Goal: Information Seeking & Learning: Compare options

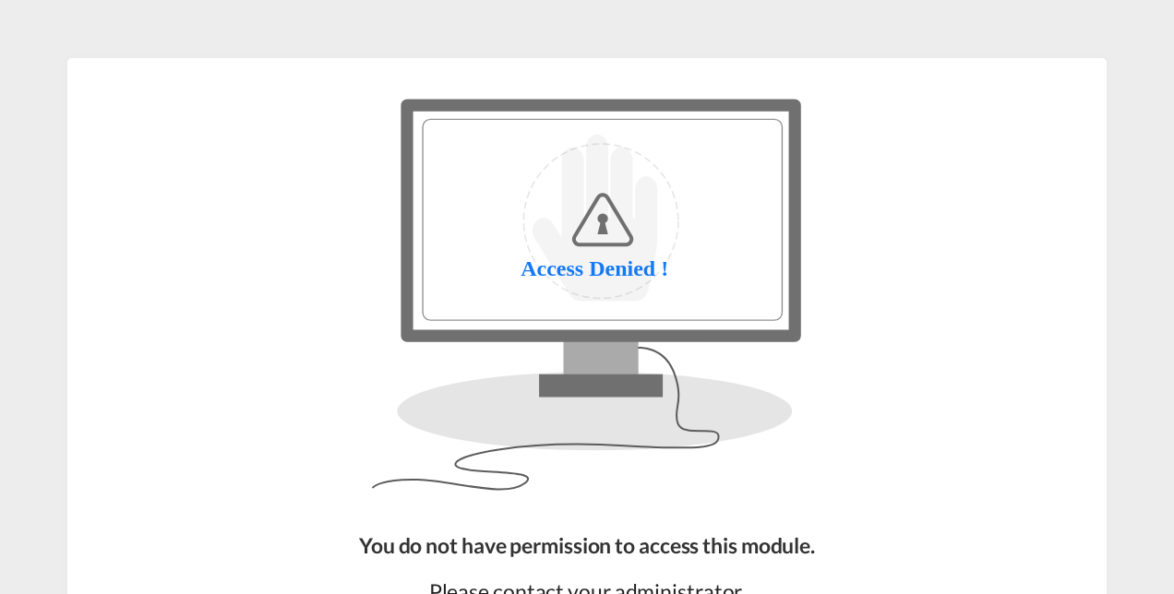
click at [960, 223] on img at bounding box center [586, 294] width 797 height 443
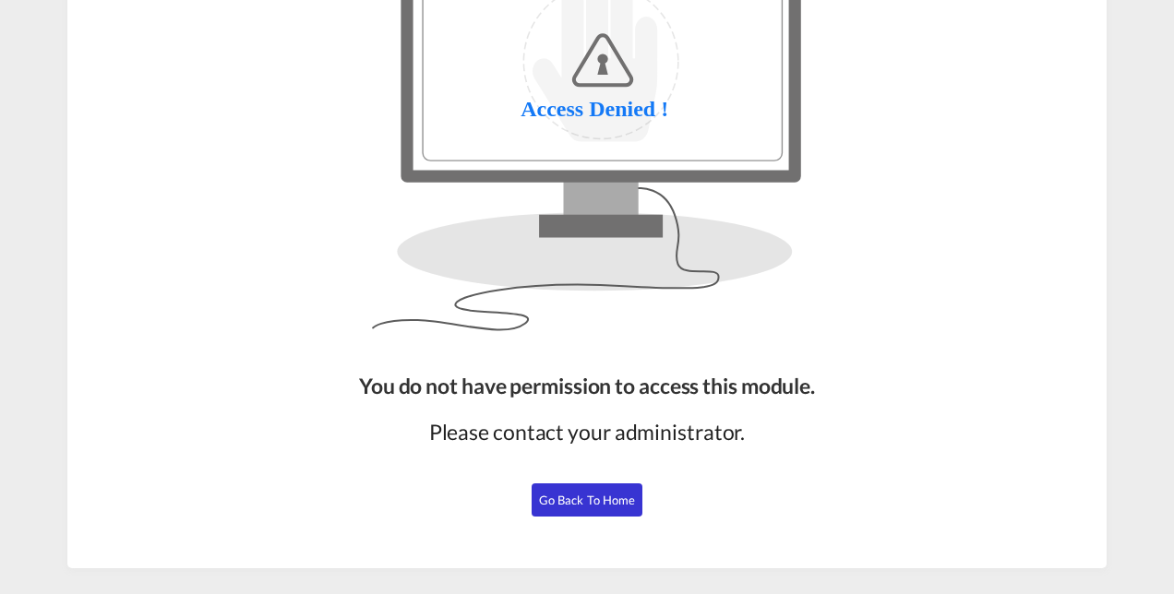
scroll to position [185, 0]
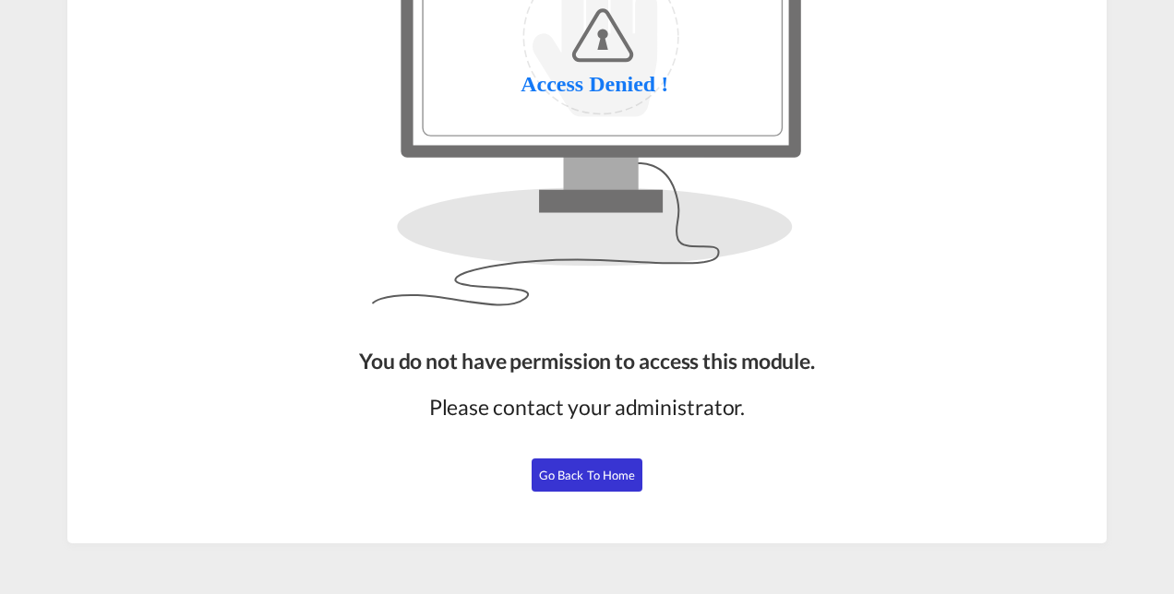
click at [600, 478] on span "Go Back to Home" at bounding box center [587, 475] width 97 height 15
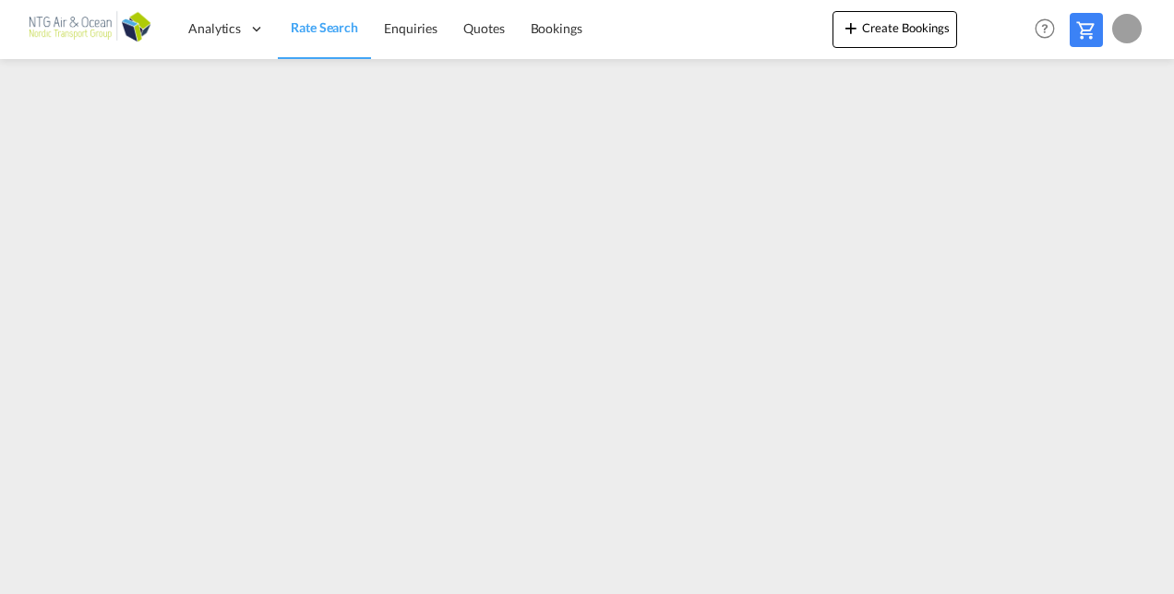
scroll to position [184, 0]
